Goal: Task Accomplishment & Management: Complete application form

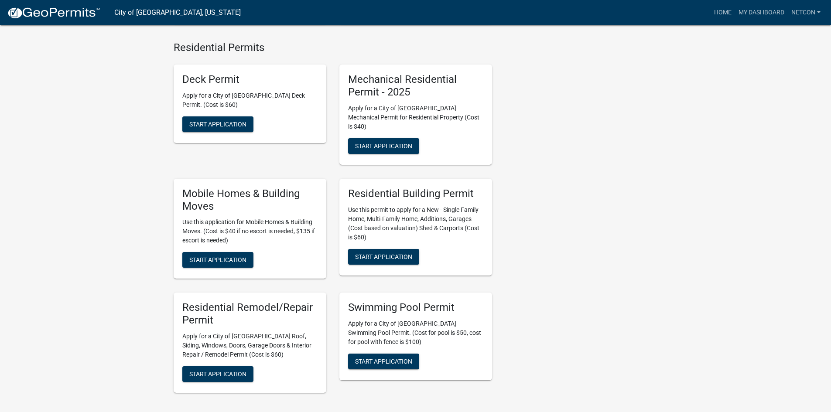
scroll to position [349, 0]
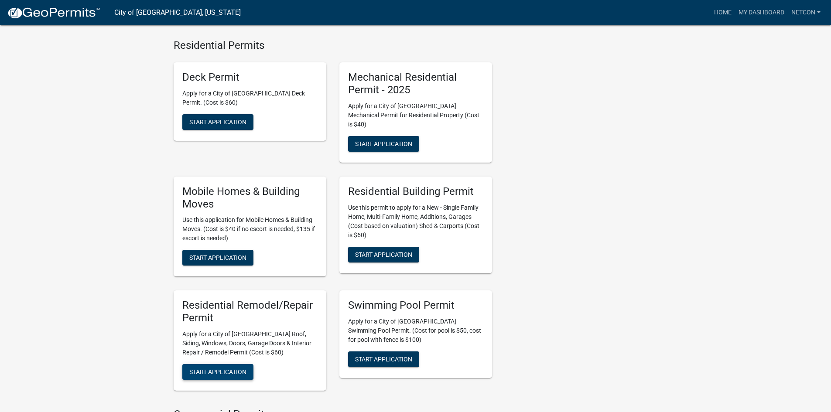
click at [210, 369] on span "Start Application" at bounding box center [217, 372] width 57 height 7
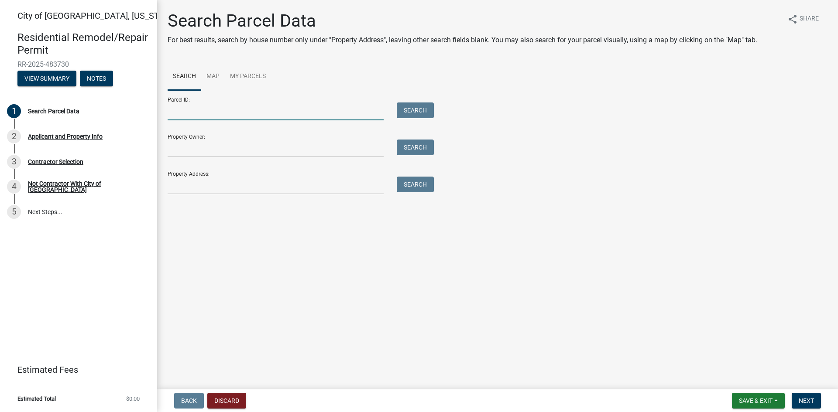
click at [196, 114] on input "Parcel ID:" at bounding box center [276, 112] width 216 height 18
click at [185, 187] on input "Property Address:" at bounding box center [276, 186] width 216 height 18
click at [61, 237] on div "City of [GEOGRAPHIC_DATA], [US_STATE] Residential Remodel/Repair Permit RR-2025…" at bounding box center [78, 206] width 157 height 412
click at [180, 186] on input "Property Address:" at bounding box center [276, 186] width 216 height 18
paste input "[STREET_ADDRESS][US_STATE]"
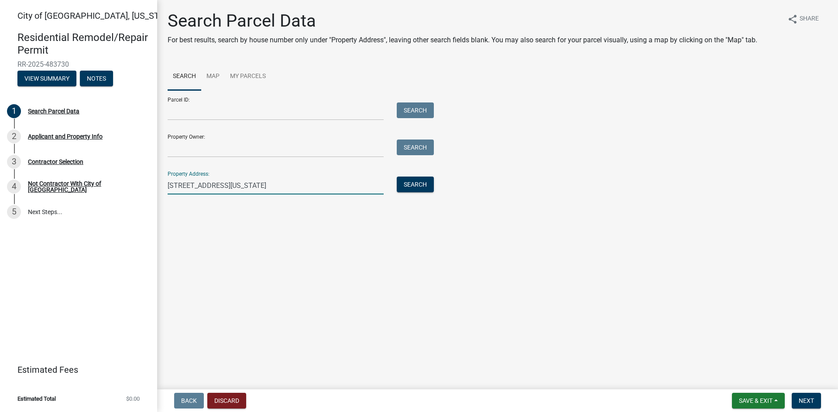
type input "[STREET_ADDRESS][US_STATE]"
click at [181, 153] on input "Property Owner:" at bounding box center [276, 149] width 216 height 18
click at [43, 276] on div "City of [GEOGRAPHIC_DATA], [US_STATE] Residential Remodel/Repair Permit RR-2025…" at bounding box center [78, 206] width 157 height 412
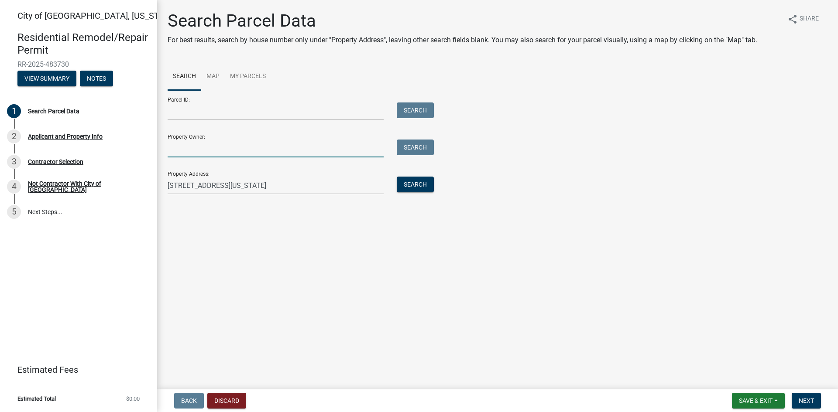
click at [205, 147] on input "Property Owner:" at bounding box center [276, 149] width 216 height 18
click at [407, 187] on button "Search" at bounding box center [415, 185] width 37 height 16
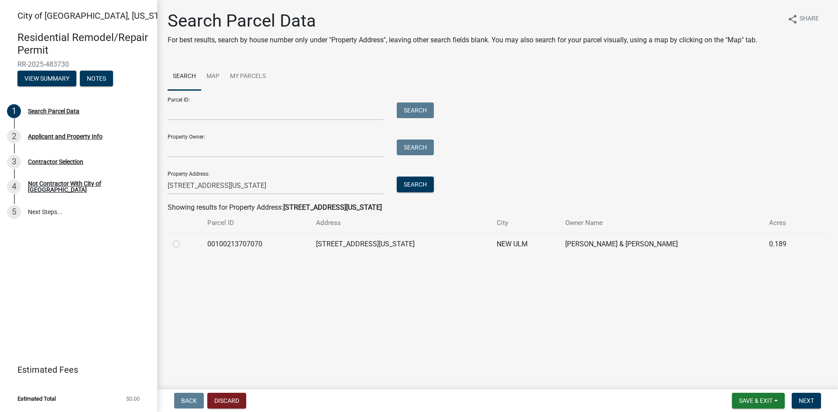
click at [183, 239] on label at bounding box center [183, 239] width 0 height 0
click at [183, 245] on input "radio" at bounding box center [186, 242] width 6 height 6
radio input "true"
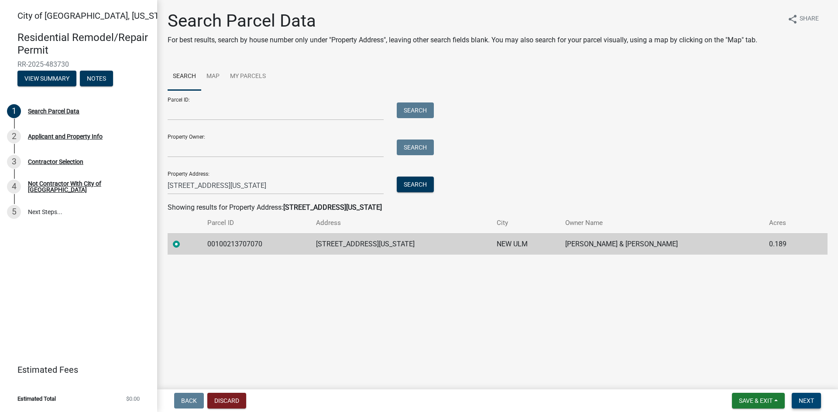
click at [800, 403] on span "Next" at bounding box center [805, 400] width 15 height 7
click at [806, 400] on span "Next" at bounding box center [805, 400] width 15 height 7
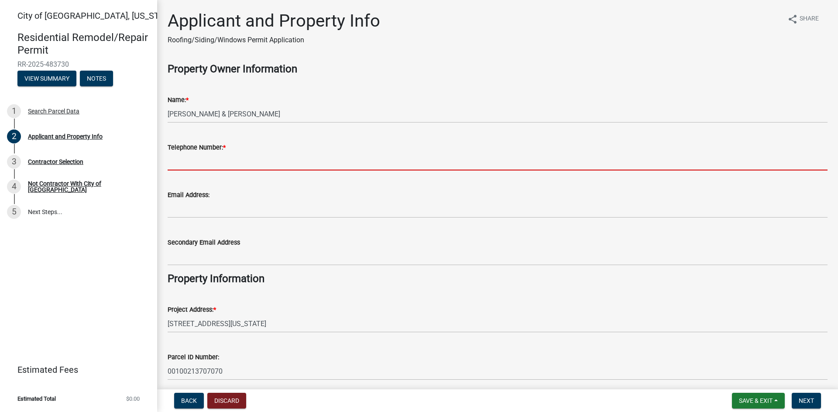
click at [185, 164] on input "Telephone Number: *" at bounding box center [498, 162] width 660 height 18
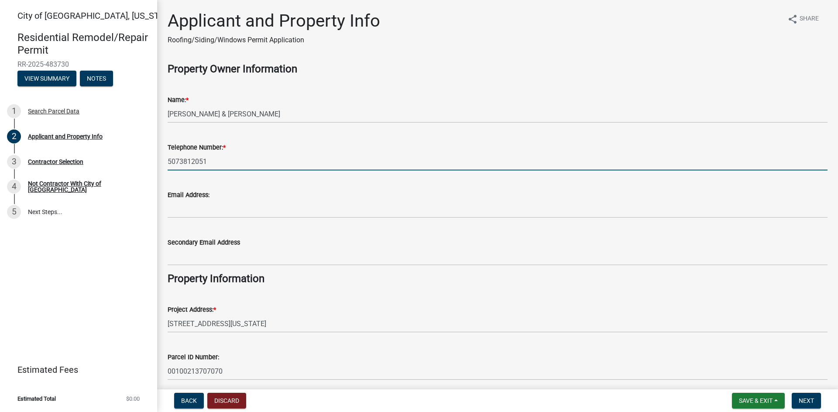
click at [178, 160] on input "5073812051" at bounding box center [498, 162] width 660 height 18
click at [193, 162] on input "507-3812051" at bounding box center [498, 162] width 660 height 18
type input "[PHONE_NUMBER]"
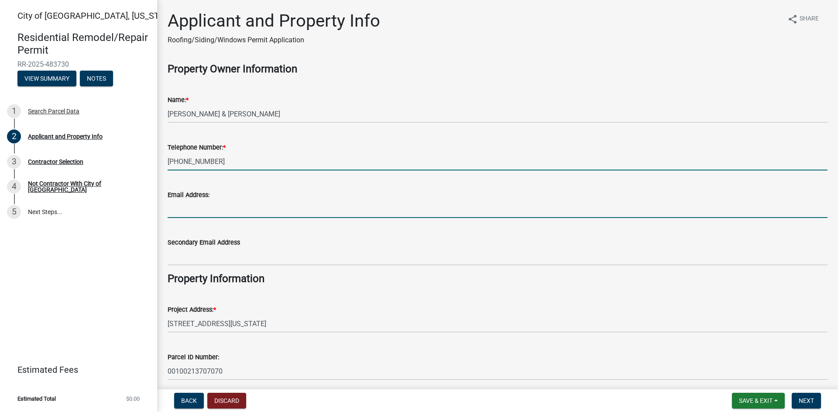
click at [188, 214] on input "Email Address:" at bounding box center [498, 209] width 660 height 18
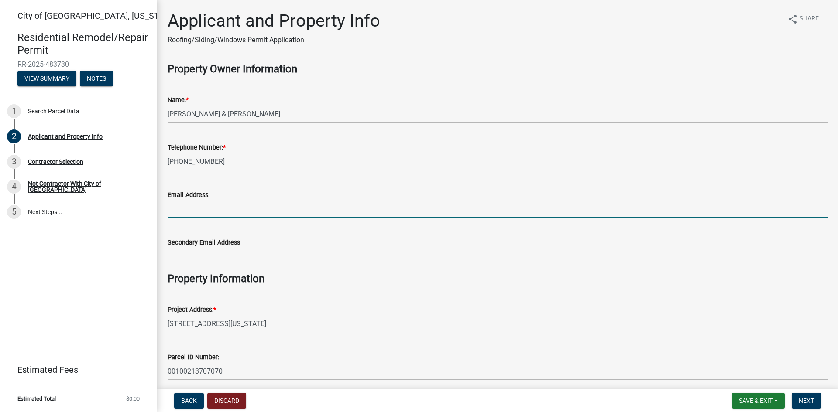
type input "[EMAIL_ADDRESS][DOMAIN_NAME]"
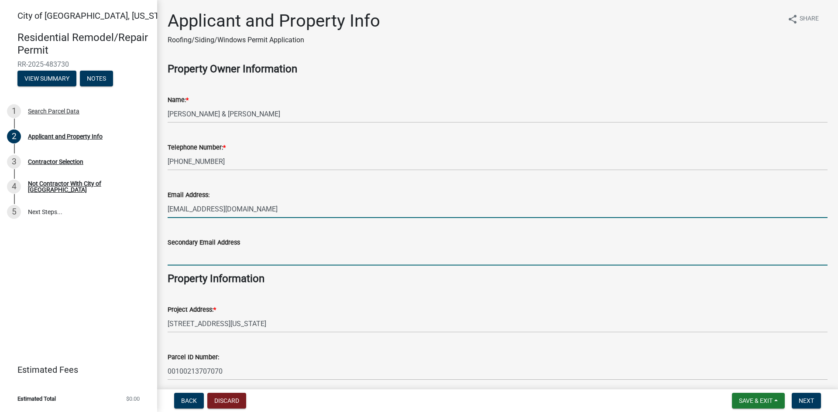
type input "[EMAIL_ADDRESS][DOMAIN_NAME]"
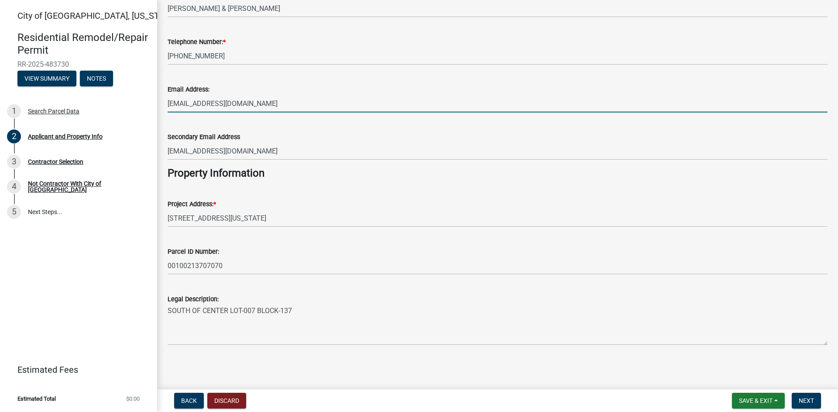
scroll to position [106, 0]
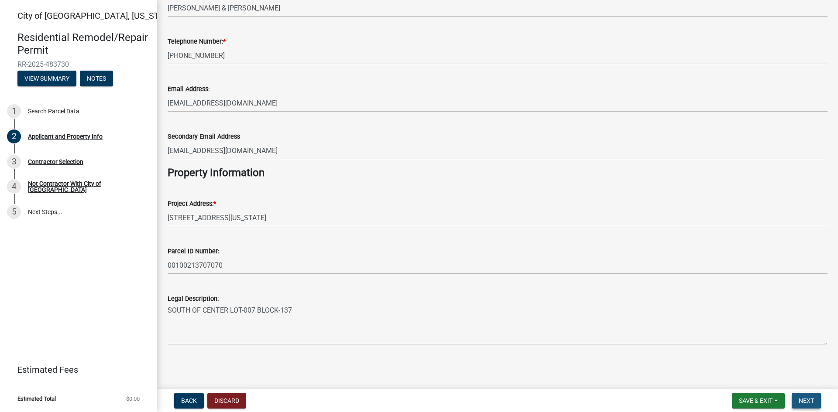
click at [807, 399] on span "Next" at bounding box center [805, 400] width 15 height 7
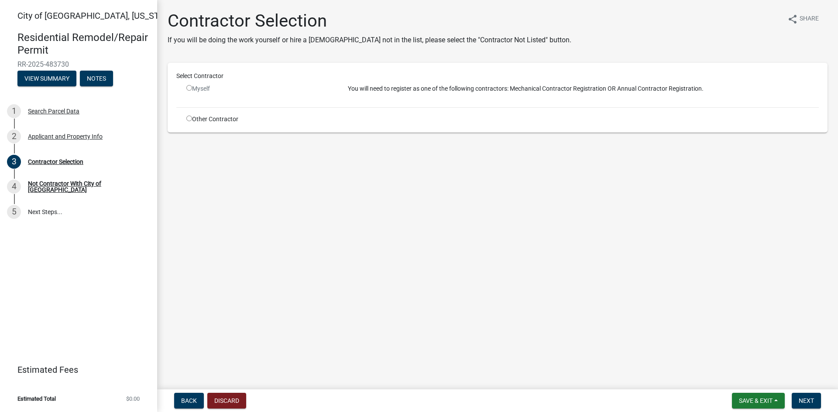
click at [190, 88] on input "radio" at bounding box center [189, 88] width 6 height 6
click at [188, 88] on input "radio" at bounding box center [189, 88] width 6 height 6
click at [189, 87] on input "radio" at bounding box center [189, 88] width 6 height 6
radio input "false"
click at [190, 118] on input "radio" at bounding box center [189, 119] width 6 height 6
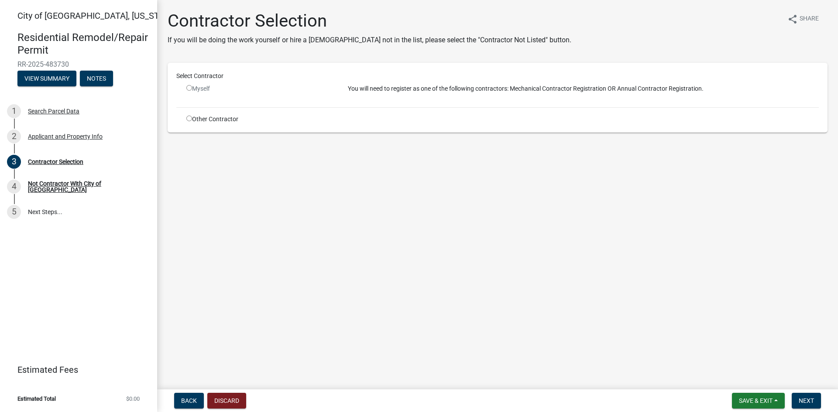
radio input "true"
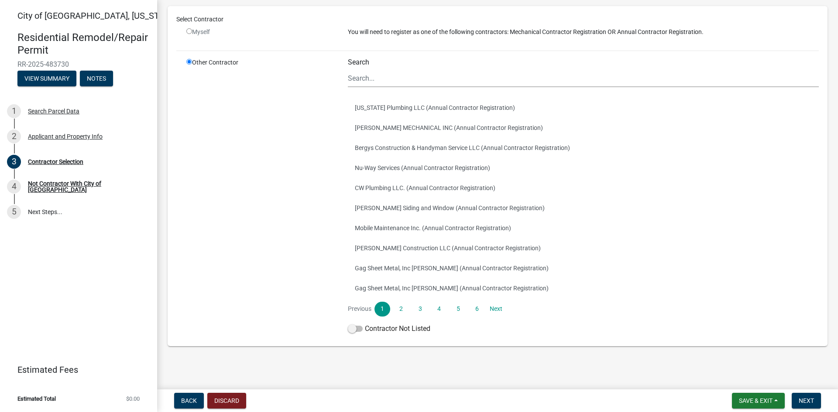
scroll to position [70, 0]
click at [418, 310] on link "3" at bounding box center [420, 308] width 16 height 15
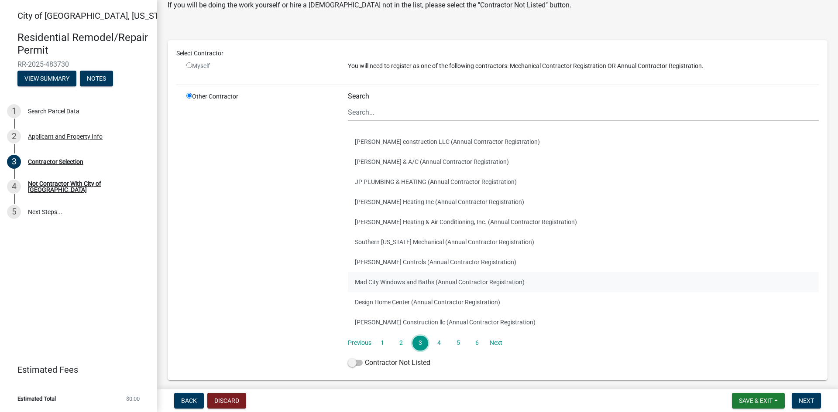
scroll to position [44, 0]
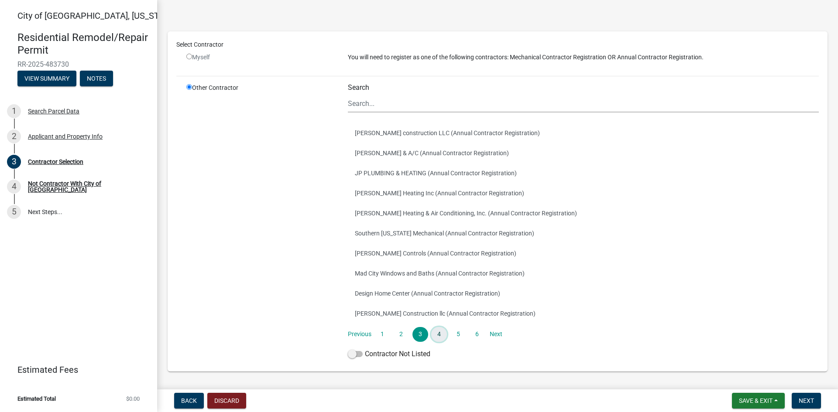
click at [438, 333] on link "4" at bounding box center [439, 334] width 16 height 15
click at [455, 334] on link "5" at bounding box center [458, 334] width 16 height 15
click at [474, 333] on link "6" at bounding box center [477, 334] width 16 height 15
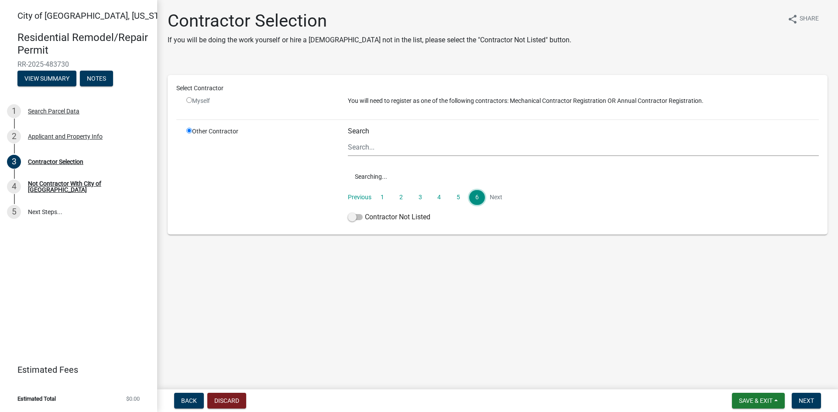
scroll to position [0, 0]
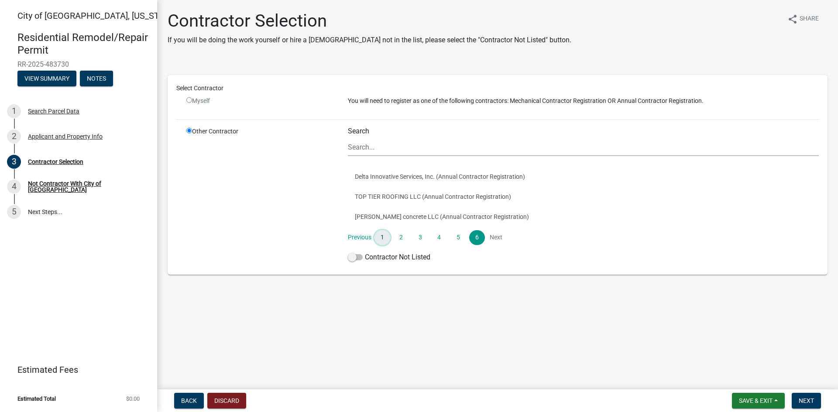
click at [387, 239] on link "1" at bounding box center [382, 237] width 16 height 15
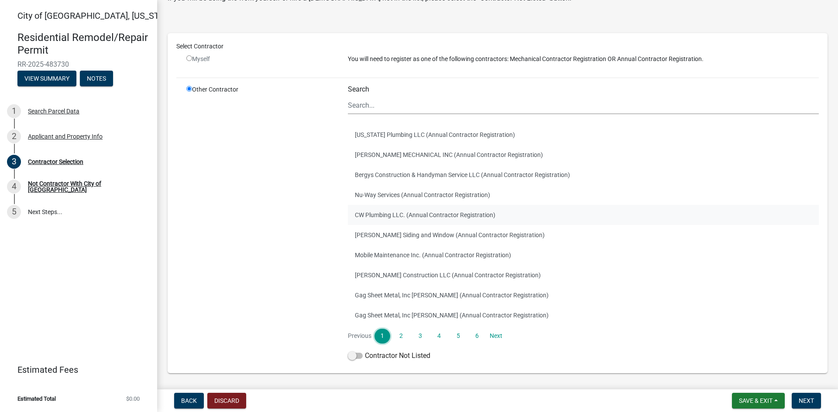
scroll to position [44, 0]
click at [402, 336] on link "2" at bounding box center [401, 334] width 16 height 15
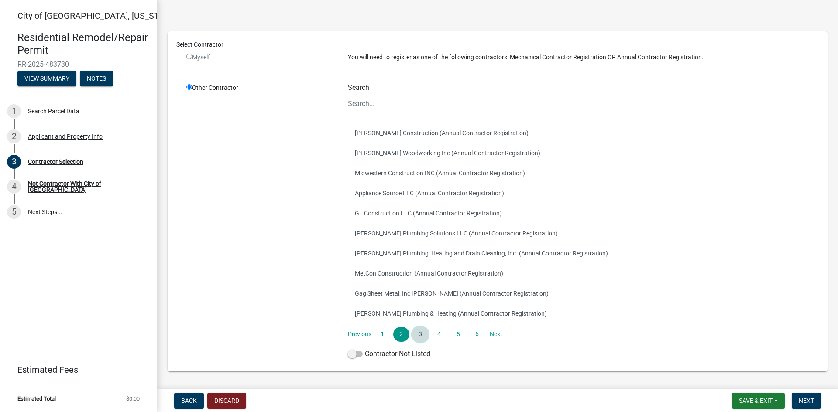
click at [417, 333] on link "3" at bounding box center [420, 334] width 16 height 15
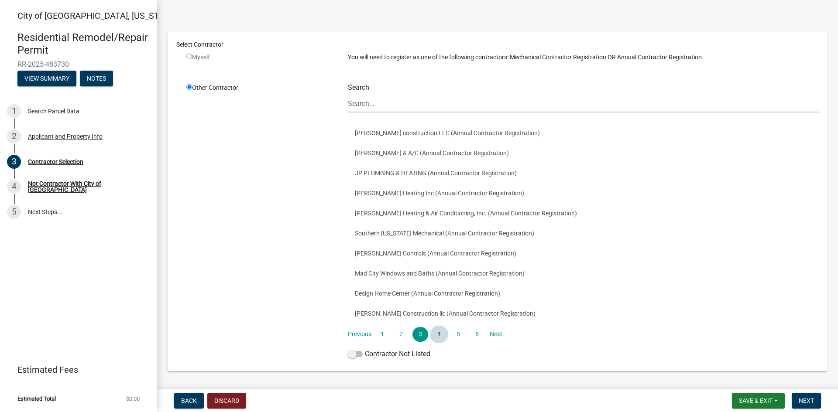
click at [435, 332] on link "4" at bounding box center [439, 334] width 16 height 15
click at [457, 333] on link "5" at bounding box center [458, 334] width 16 height 15
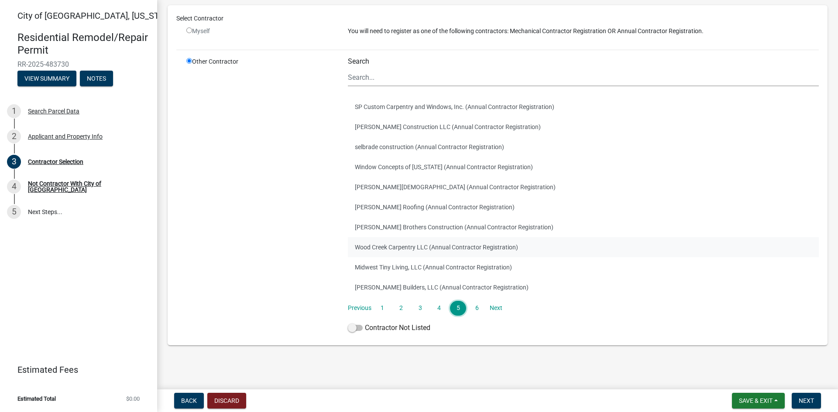
scroll to position [70, 0]
click at [475, 308] on link "6" at bounding box center [477, 308] width 16 height 15
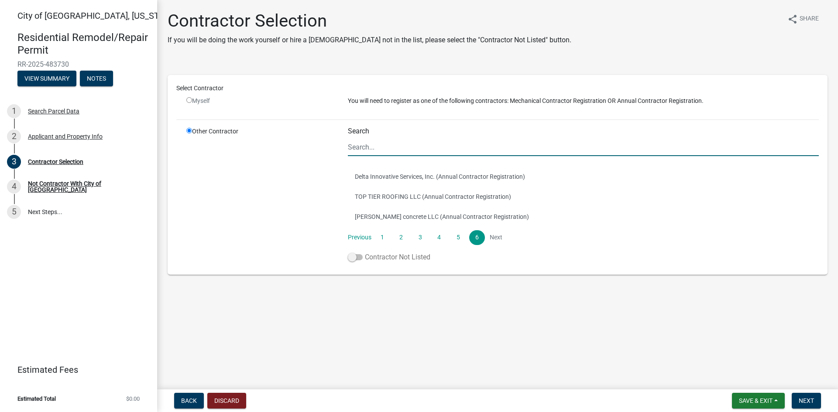
click at [356, 256] on span at bounding box center [355, 257] width 15 height 6
click at [365, 252] on input "Contractor Not Listed" at bounding box center [365, 252] width 0 height 0
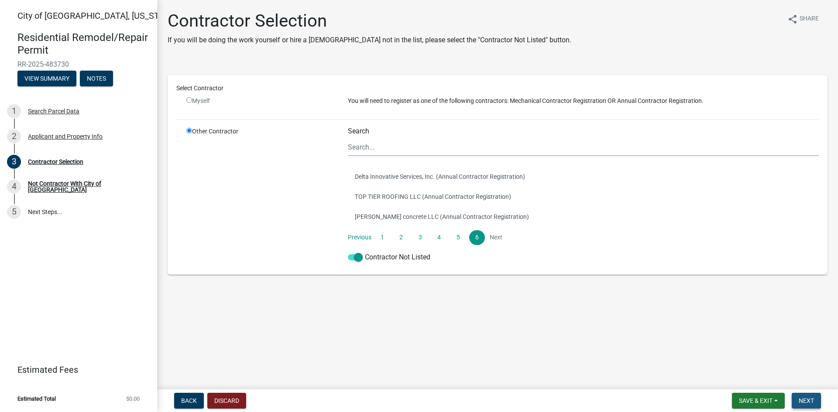
click at [809, 403] on span "Next" at bounding box center [805, 400] width 15 height 7
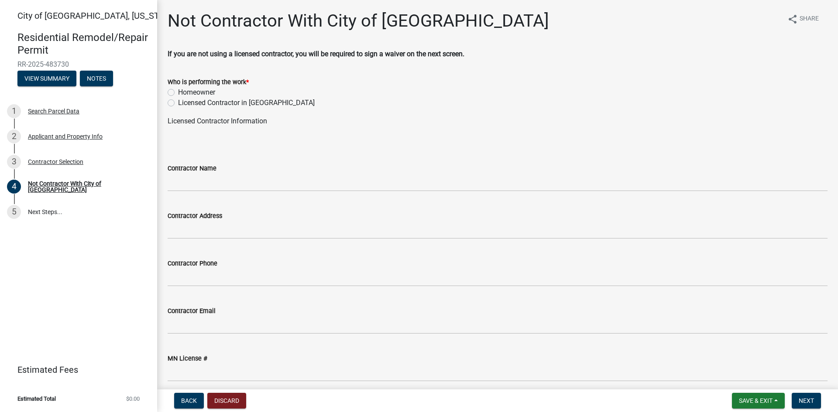
click at [178, 104] on label "Licensed Contractor in [GEOGRAPHIC_DATA]" at bounding box center [246, 103] width 137 height 10
click at [178, 103] on input "Licensed Contractor in [GEOGRAPHIC_DATA]" at bounding box center [181, 101] width 6 height 6
radio input "true"
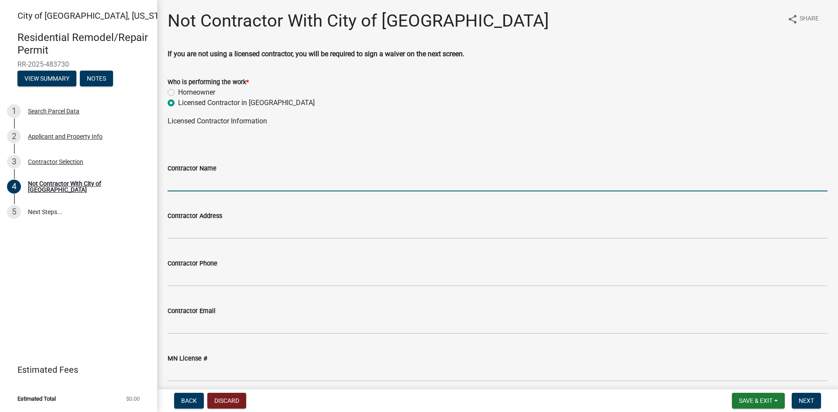
click at [196, 188] on input "Contractor Name" at bounding box center [498, 183] width 660 height 18
type input "Netzke Shingling & Construction, LLCC"
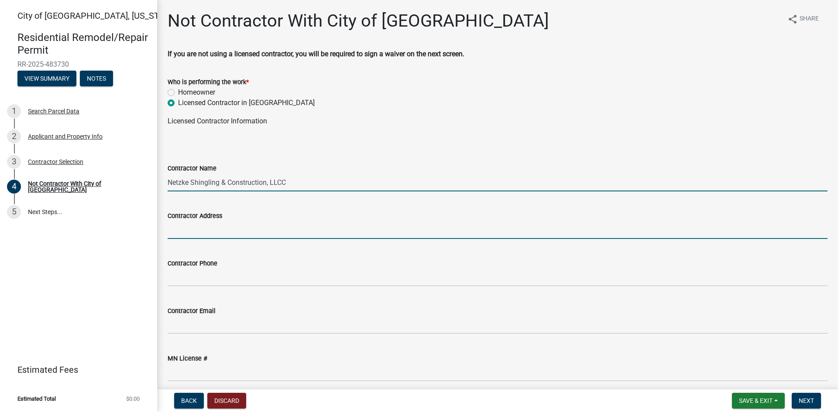
click at [181, 239] on input "Contractor Address" at bounding box center [498, 230] width 660 height 18
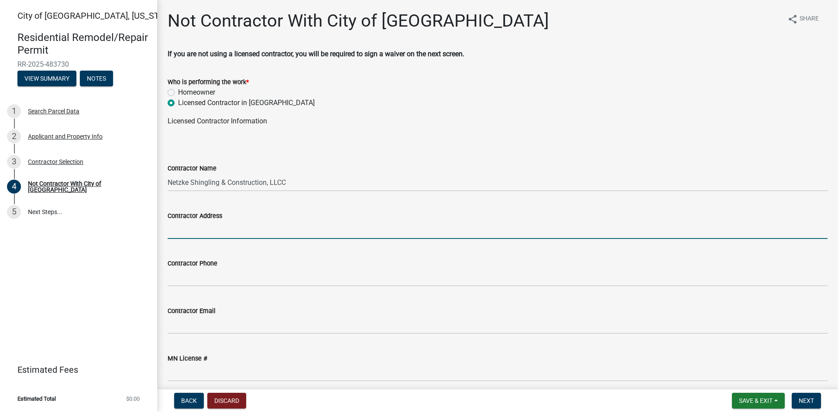
type input "[STREET_ADDRESS]"
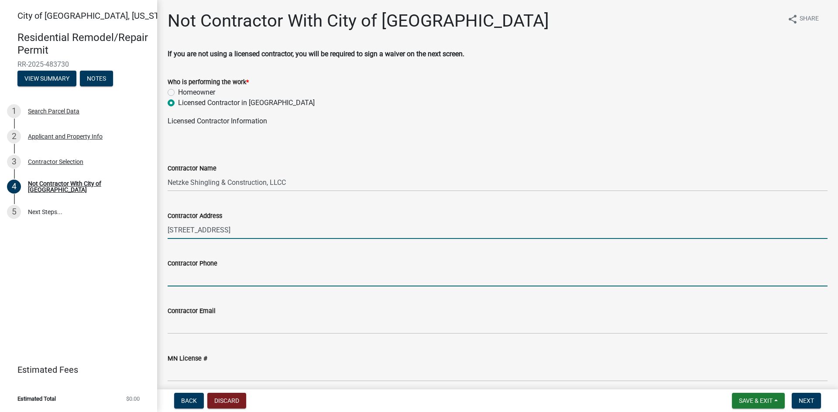
type input "3202829800"
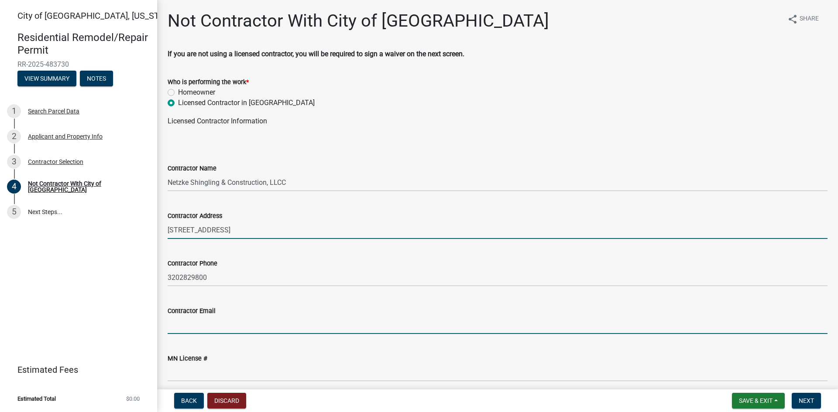
type input "[EMAIL_ADDRESS][DOMAIN_NAME]"
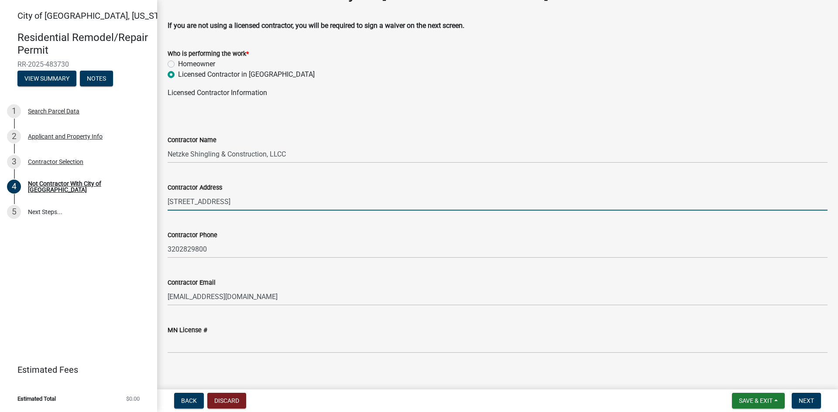
scroll to position [37, 0]
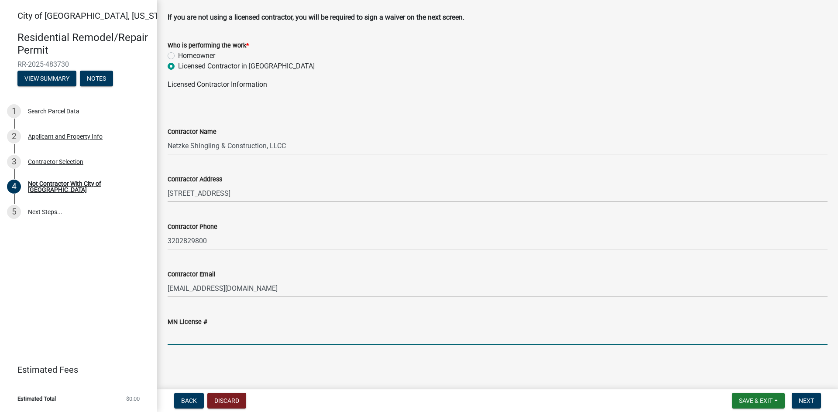
click at [194, 338] on input "MN License #" at bounding box center [498, 336] width 660 height 18
type input "CR637704"
click at [799, 398] on span "Next" at bounding box center [805, 400] width 15 height 7
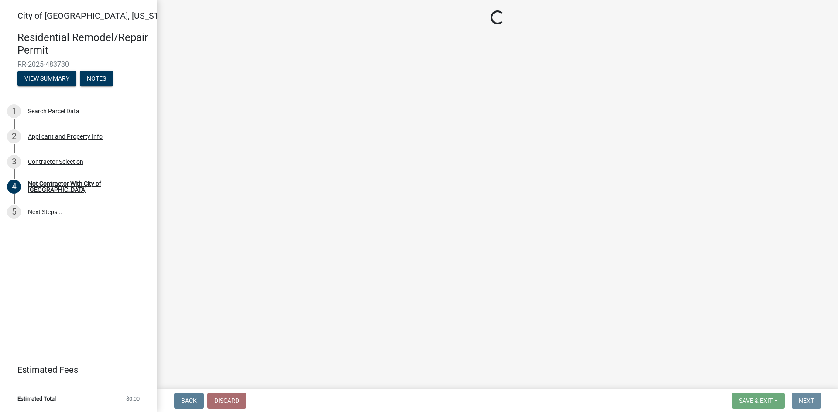
scroll to position [0, 0]
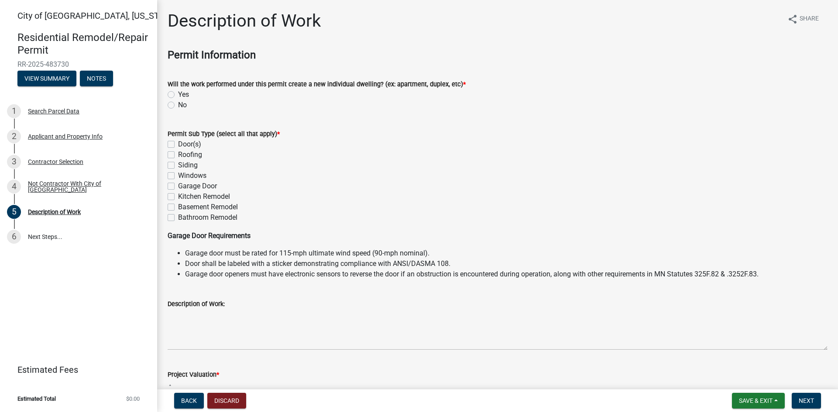
click at [178, 104] on label "No" at bounding box center [182, 105] width 9 height 10
click at [178, 104] on input "No" at bounding box center [181, 103] width 6 height 6
radio input "true"
click at [178, 155] on label "Roofing" at bounding box center [190, 155] width 24 height 10
click at [178, 155] on input "Roofing" at bounding box center [181, 153] width 6 height 6
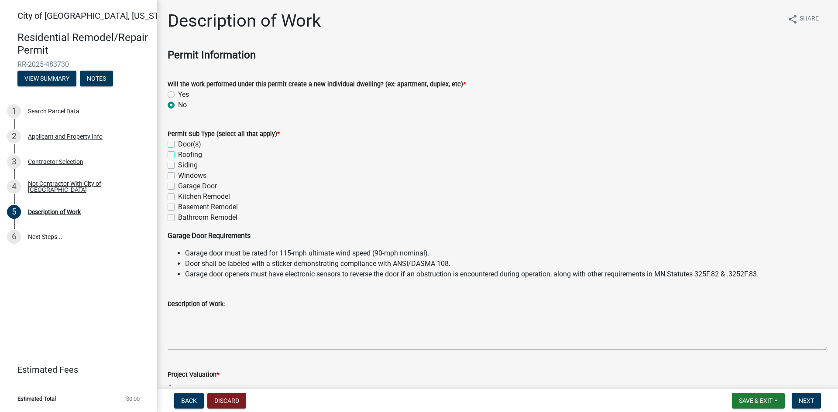
checkbox input "true"
checkbox input "false"
checkbox input "true"
checkbox input "false"
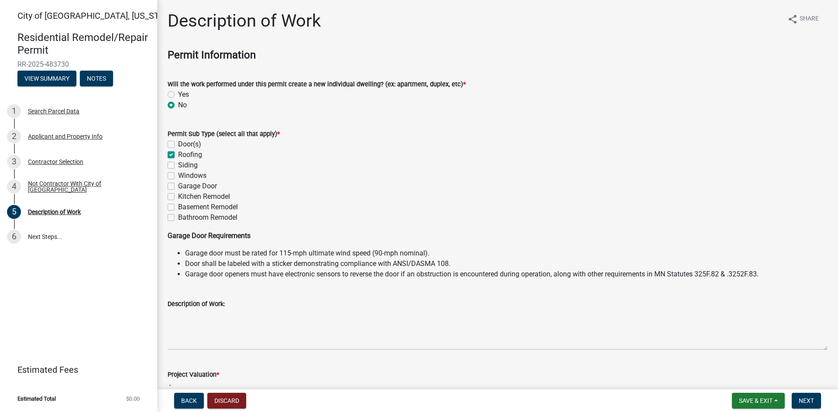
checkbox input "false"
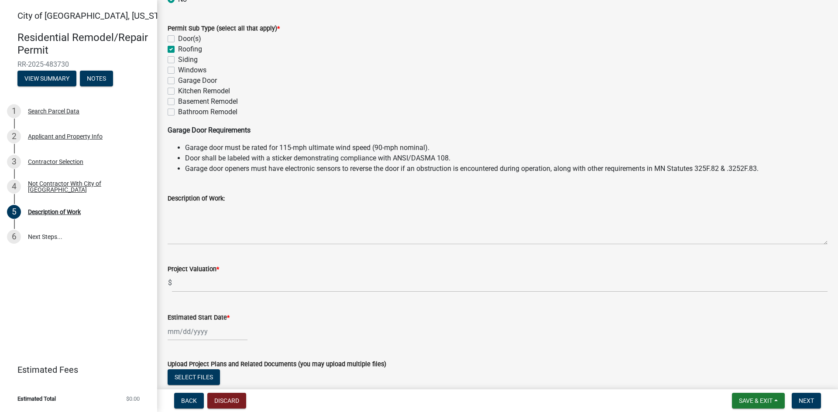
scroll to position [131, 0]
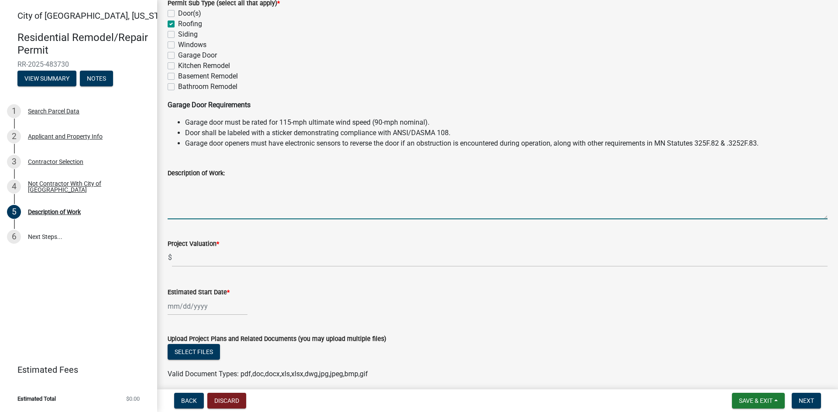
click at [198, 204] on textarea "Description of Work:" at bounding box center [498, 198] width 660 height 41
type textarea "Remove asphalt shingles and install corrugated steel roofing."
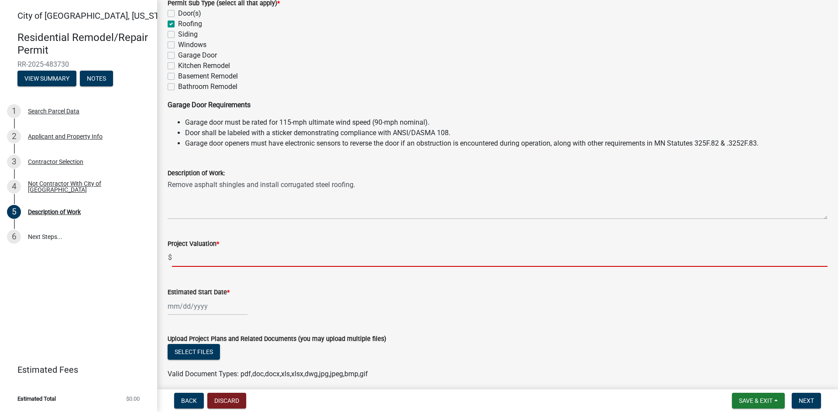
drag, startPoint x: 763, startPoint y: 305, endPoint x: 209, endPoint y: 256, distance: 555.7
click at [209, 256] on input "text" at bounding box center [499, 258] width 655 height 18
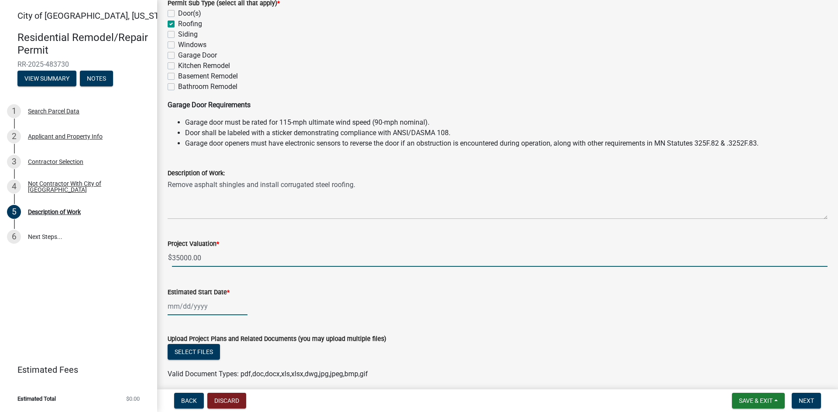
click at [212, 308] on div at bounding box center [208, 306] width 80 height 18
type input "35000"
select select "9"
select select "2025"
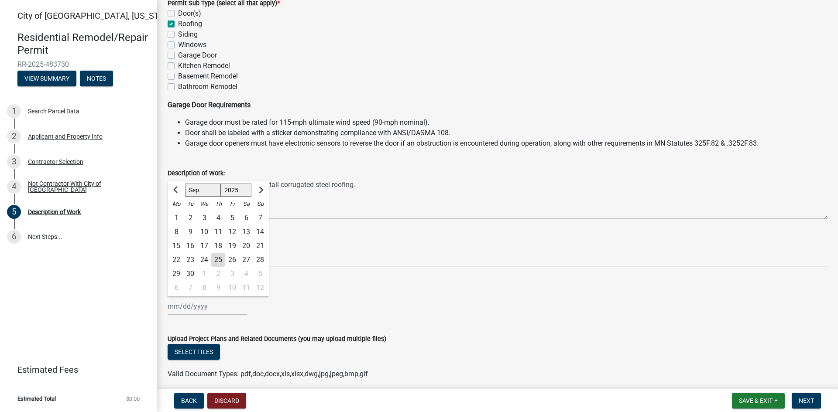
click at [217, 261] on div "25" at bounding box center [218, 260] width 14 height 14
type input "[DATE]"
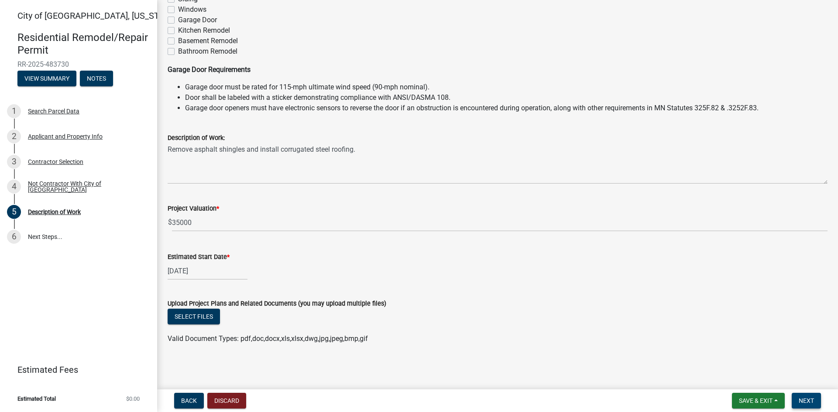
click at [807, 402] on span "Next" at bounding box center [805, 400] width 15 height 7
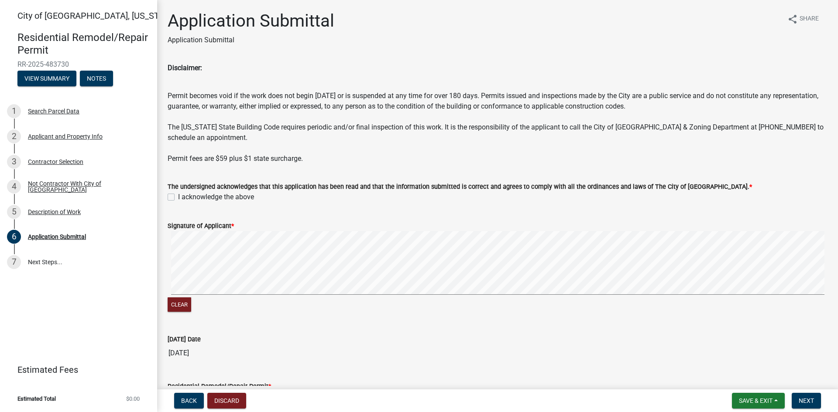
click at [178, 195] on label "I acknowledge the above" at bounding box center [216, 197] width 76 height 10
click at [178, 195] on input "I acknowledge the above" at bounding box center [181, 195] width 6 height 6
checkbox input "true"
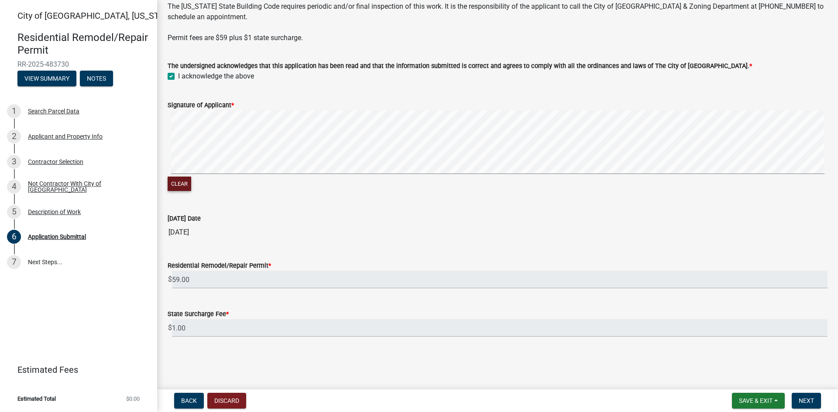
scroll to position [120, 0]
drag, startPoint x: 183, startPoint y: 269, endPoint x: 812, endPoint y: 403, distance: 642.6
click at [812, 403] on span "Next" at bounding box center [805, 400] width 15 height 7
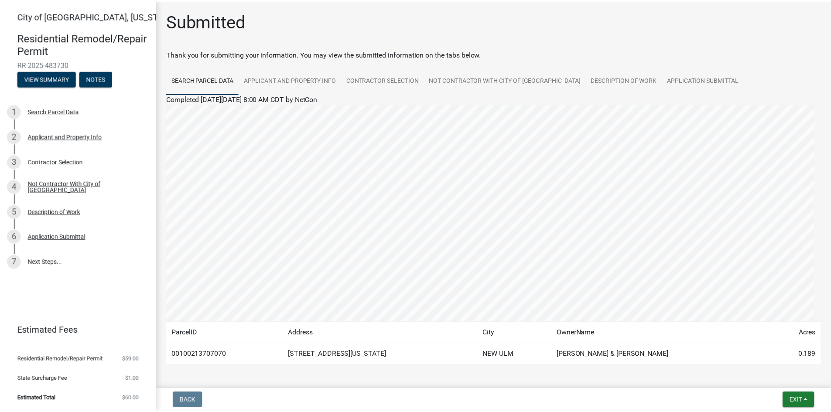
scroll to position [31, 0]
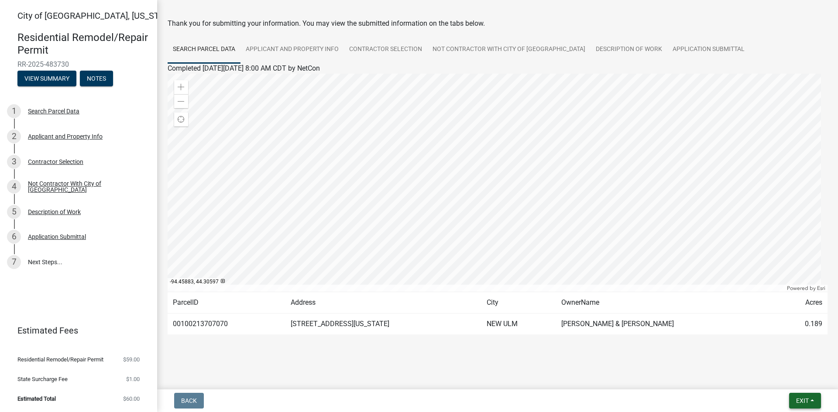
click at [797, 399] on span "Exit" at bounding box center [802, 400] width 13 height 7
drag, startPoint x: 786, startPoint y: 377, endPoint x: 770, endPoint y: 378, distance: 16.6
click at [770, 378] on button "Save & Exit" at bounding box center [786, 378] width 70 height 21
